Goal: Navigation & Orientation: Find specific page/section

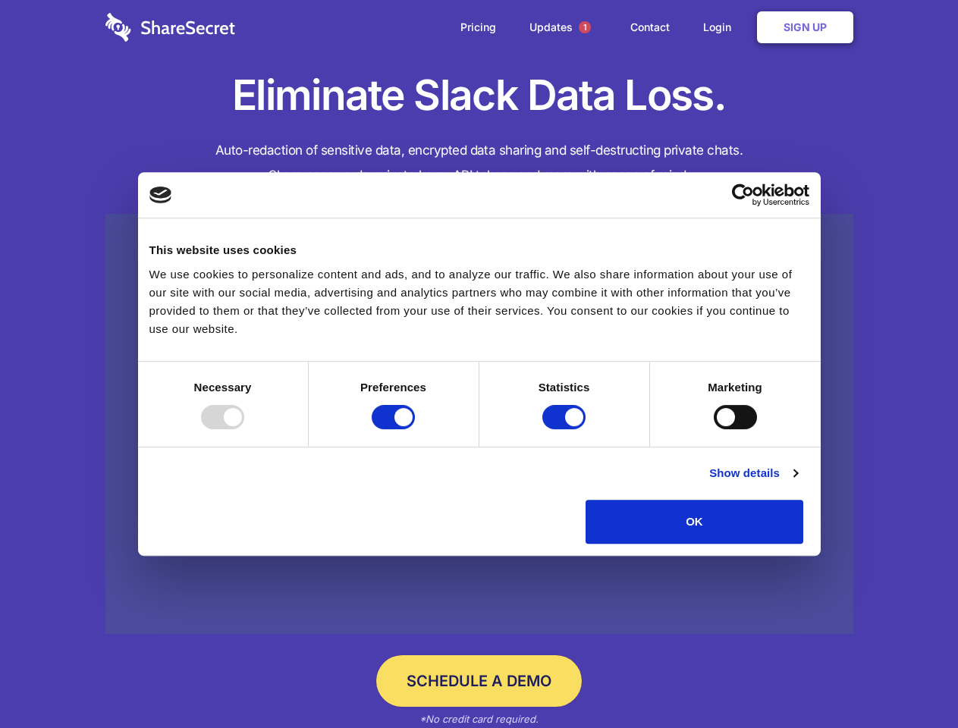
click at [244, 429] on div at bounding box center [222, 417] width 43 height 24
click at [415, 429] on input "Preferences" at bounding box center [393, 417] width 43 height 24
checkbox input "false"
click at [566, 429] on input "Statistics" at bounding box center [563, 417] width 43 height 24
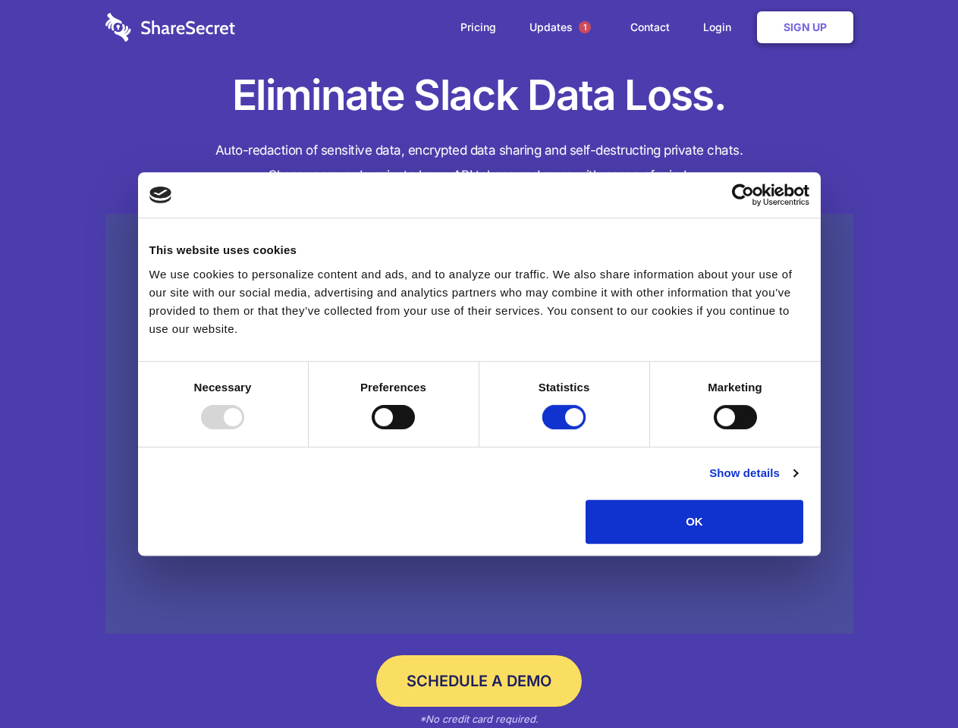
checkbox input "false"
click at [714, 429] on input "Marketing" at bounding box center [735, 417] width 43 height 24
checkbox input "true"
click at [797, 483] on link "Show details" at bounding box center [753, 473] width 88 height 18
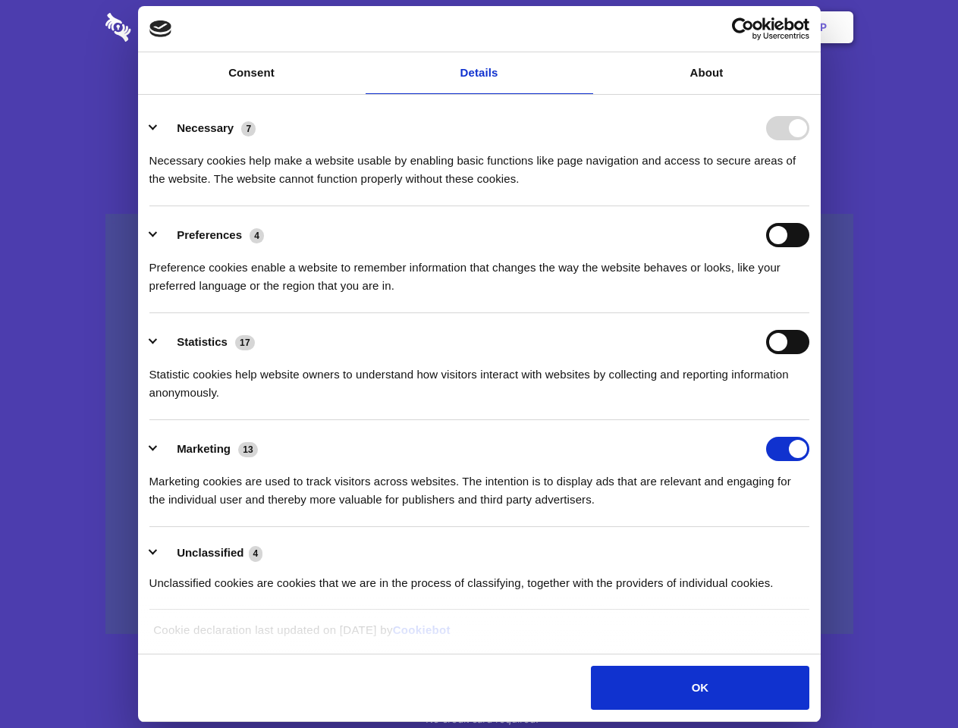
click at [810, 420] on li "Statistics 17 Statistic cookies help website owners to understand how visitors …" at bounding box center [479, 366] width 660 height 107
click at [584, 27] on span "1" at bounding box center [585, 27] width 12 height 12
